Goal: Transaction & Acquisition: Book appointment/travel/reservation

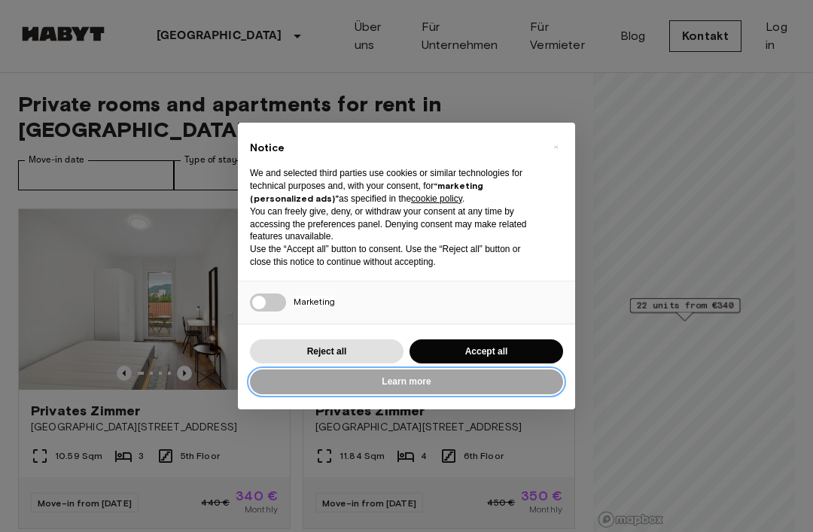
click at [482, 378] on button "Learn more" at bounding box center [406, 382] width 313 height 25
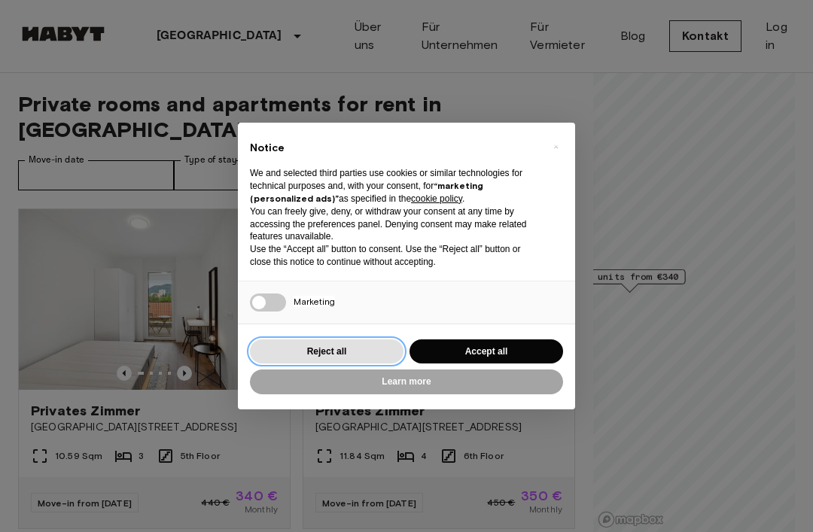
click at [379, 345] on button "Reject all" at bounding box center [327, 351] width 154 height 25
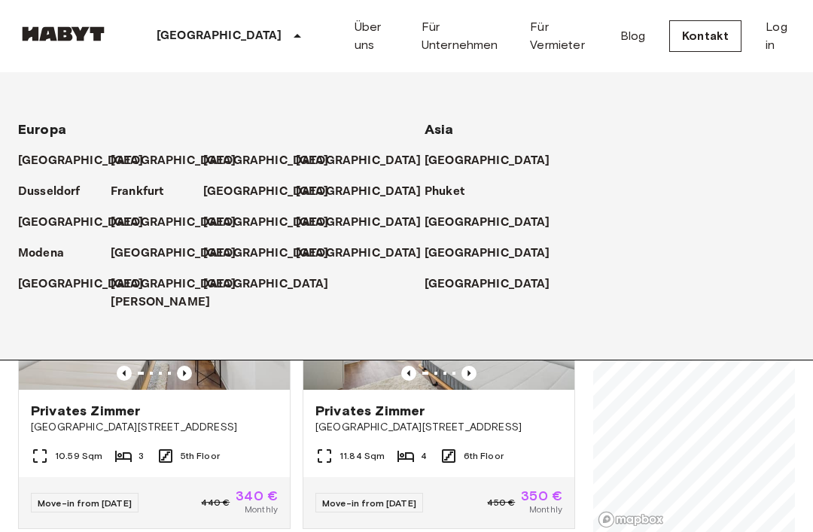
click at [224, 195] on p "[GEOGRAPHIC_DATA]" at bounding box center [266, 192] width 126 height 18
click at [609, 201] on div "[GEOGRAPHIC_DATA]" at bounding box center [609, 216] width 370 height 31
click at [230, 198] on p "[GEOGRAPHIC_DATA]" at bounding box center [266, 192] width 126 height 18
click at [288, 39] on icon at bounding box center [297, 36] width 18 height 18
click at [207, 39] on div "[GEOGRAPHIC_DATA]" at bounding box center [231, 36] width 246 height 72
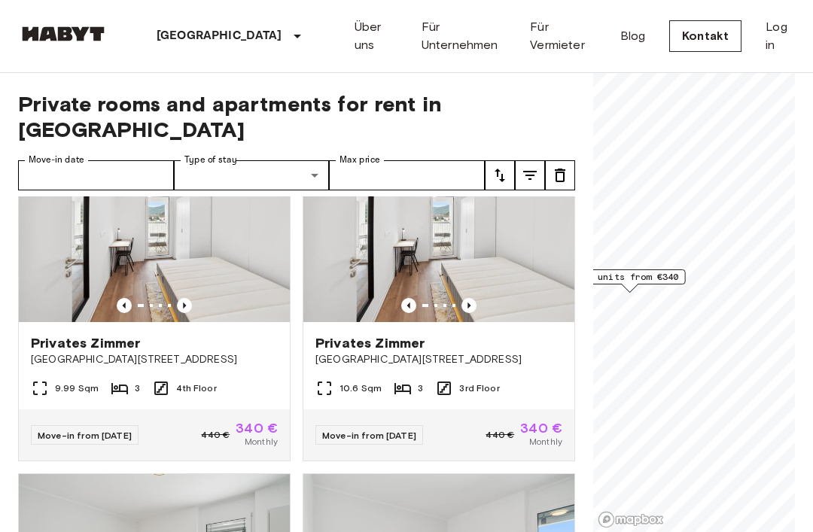
scroll to position [400, 0]
click at [426, 410] on div "Move-in from 17 Aug 25 440 € 340 € Monthly" at bounding box center [438, 435] width 271 height 51
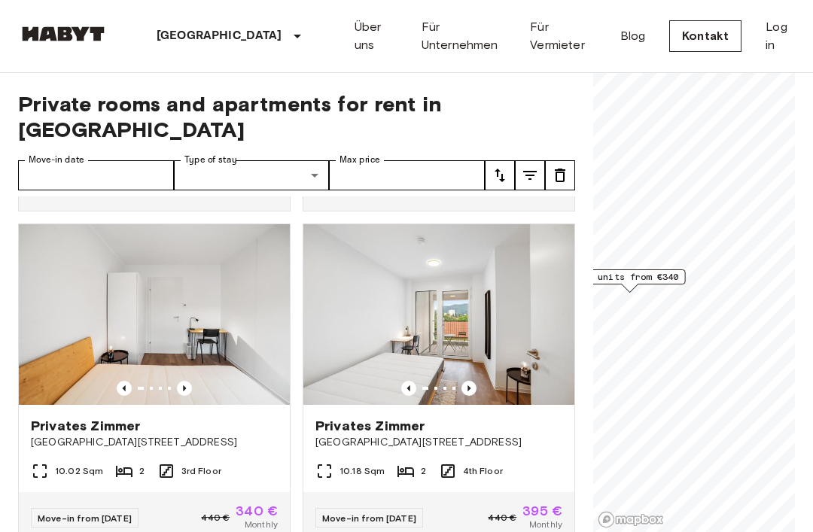
scroll to position [2646, 0]
click at [100, 329] on img at bounding box center [154, 315] width 271 height 181
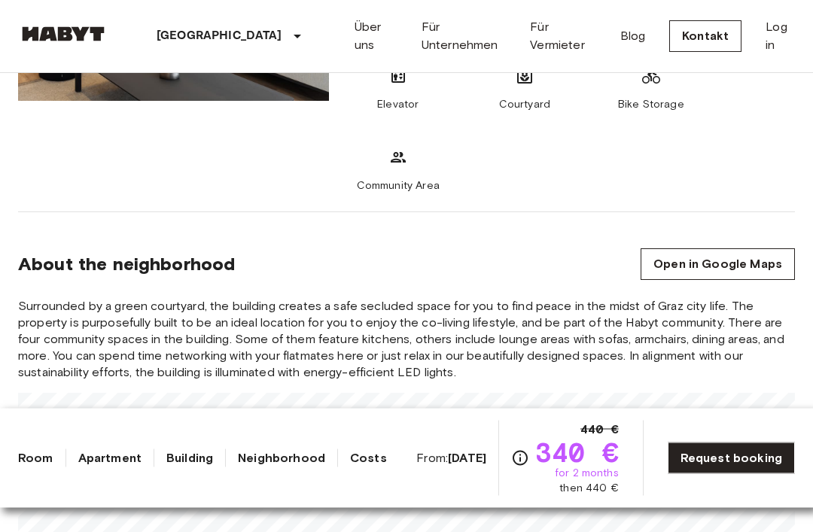
scroll to position [1453, 0]
